Goal: Information Seeking & Learning: Find specific page/section

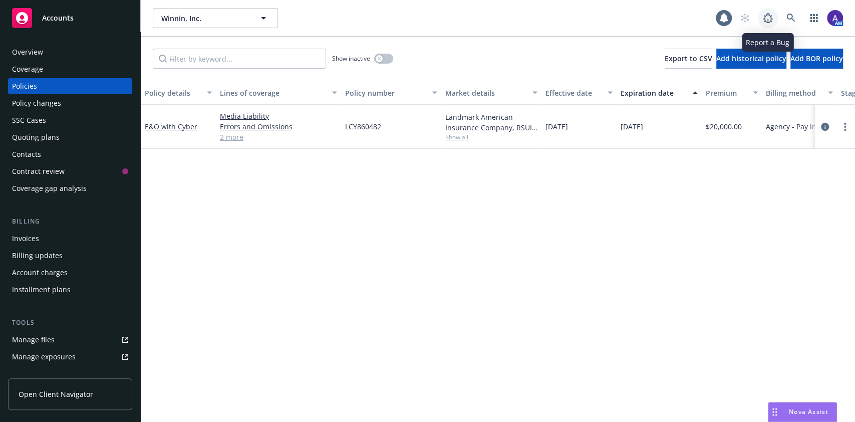
click at [775, 13] on link at bounding box center [768, 18] width 20 height 20
click at [788, 12] on link at bounding box center [791, 18] width 20 height 20
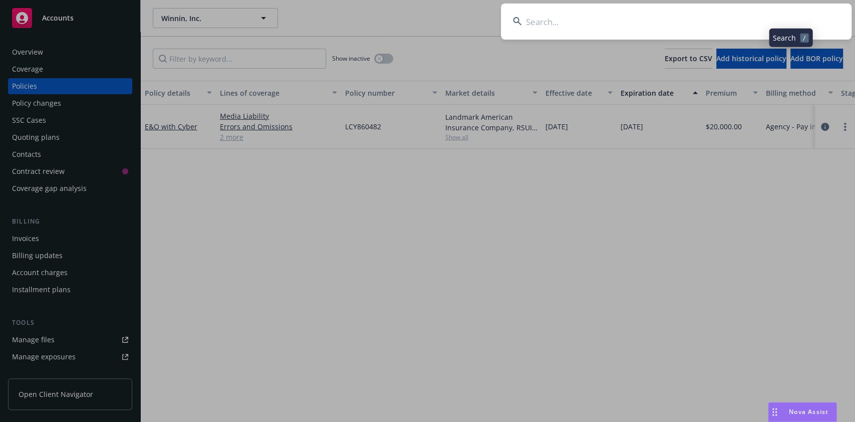
click at [748, 15] on input at bounding box center [676, 22] width 351 height 36
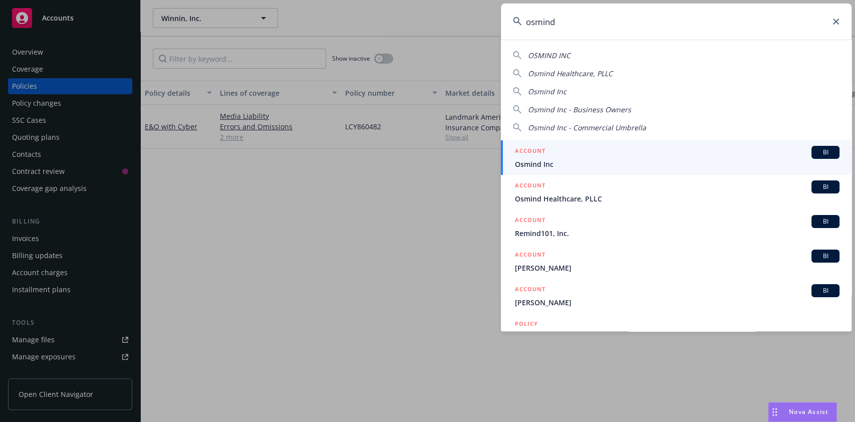
type input "osmind"
click at [553, 163] on span "Osmind Inc" at bounding box center [677, 164] width 324 height 11
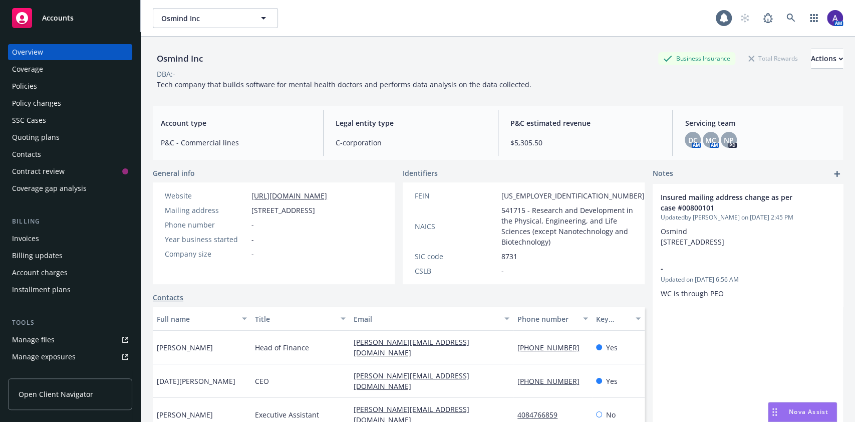
click at [69, 90] on div "Policies" at bounding box center [70, 86] width 116 height 16
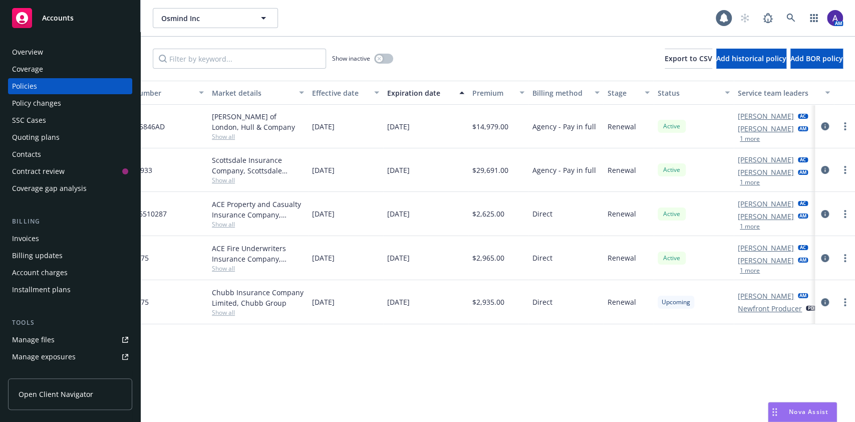
scroll to position [0, 234]
click at [823, 171] on icon "circleInformation" at bounding box center [825, 170] width 8 height 8
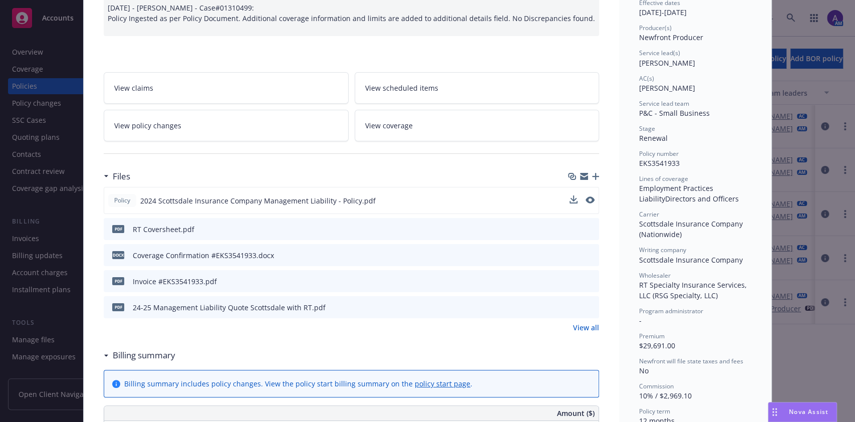
scroll to position [110, 0]
click at [587, 196] on icon "preview file" at bounding box center [588, 198] width 9 height 7
